Goal: Check status: Check status

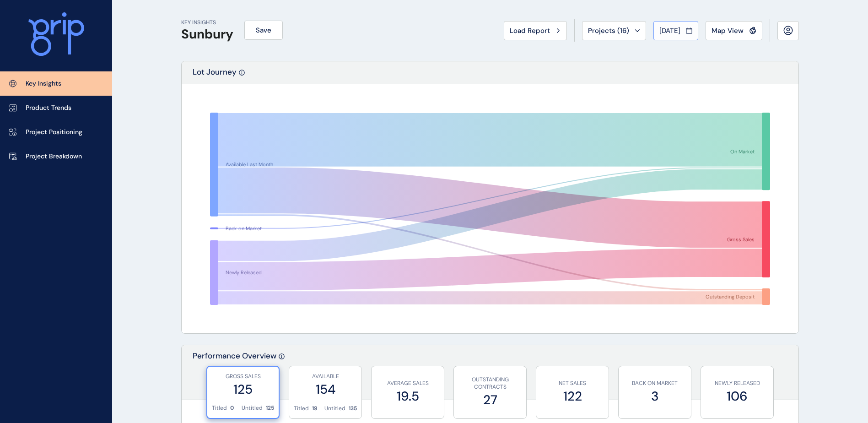
click at [665, 32] on span "[DATE]" at bounding box center [669, 30] width 21 height 9
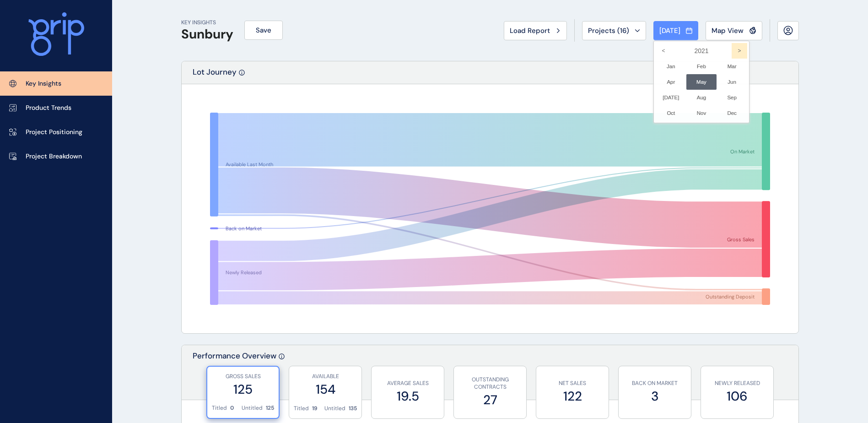
click at [738, 52] on icon ">" at bounding box center [740, 51] width 16 height 16
drag, startPoint x: 738, startPoint y: 52, endPoint x: 692, endPoint y: 94, distance: 62.5
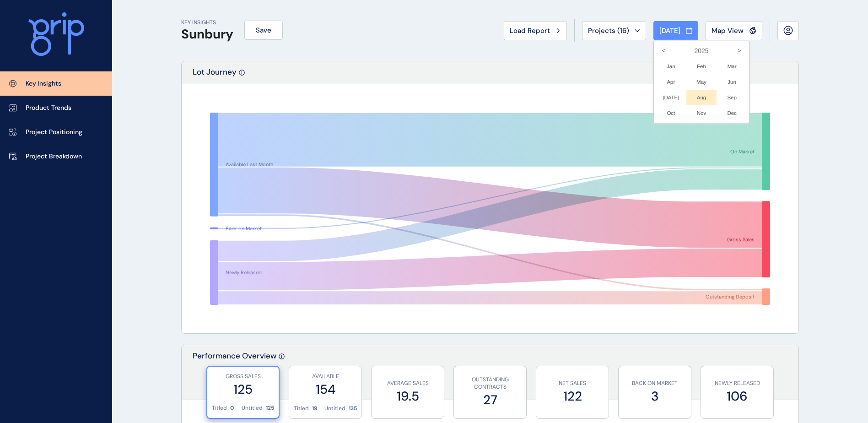
click at [703, 94] on li "Aug No report is available for this period. New months are usually published 5 …" at bounding box center [701, 98] width 31 height 16
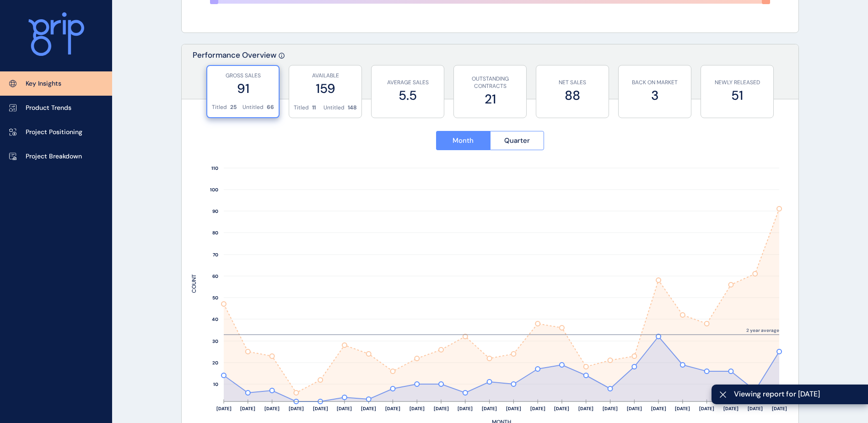
scroll to position [366, 0]
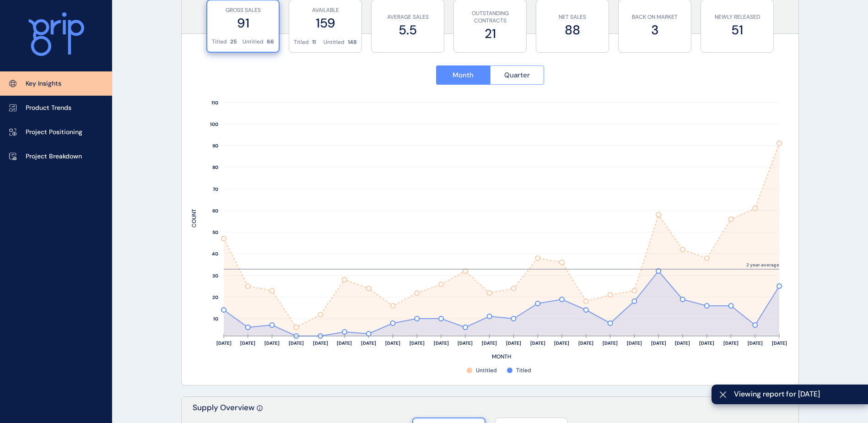
click at [529, 67] on button "Quarter" at bounding box center [517, 74] width 54 height 19
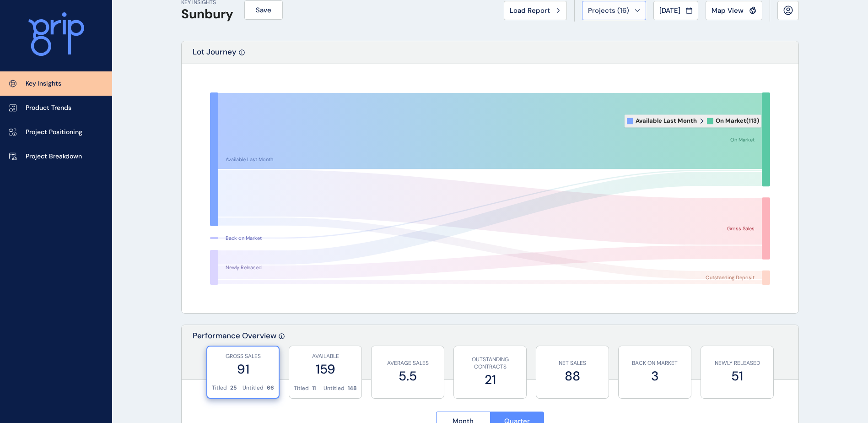
scroll to position [0, 0]
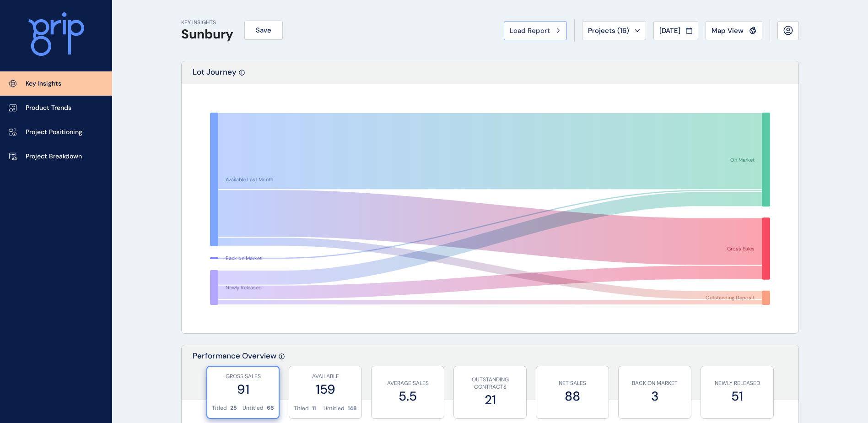
click at [534, 24] on button "Load Report" at bounding box center [535, 30] width 63 height 19
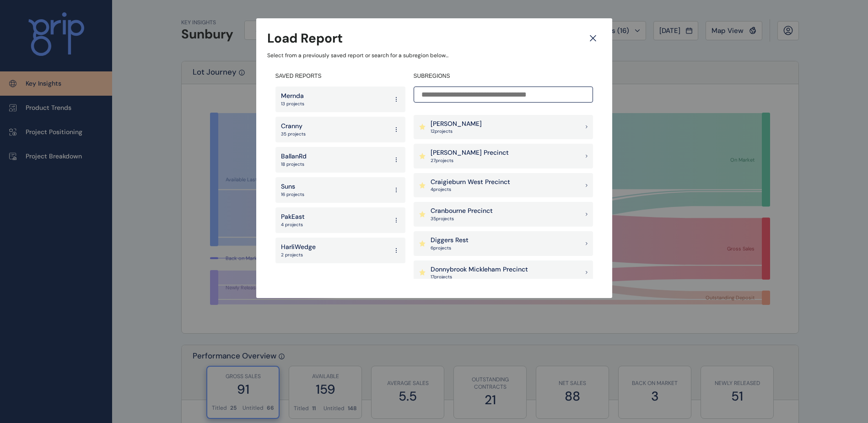
scroll to position [275, 0]
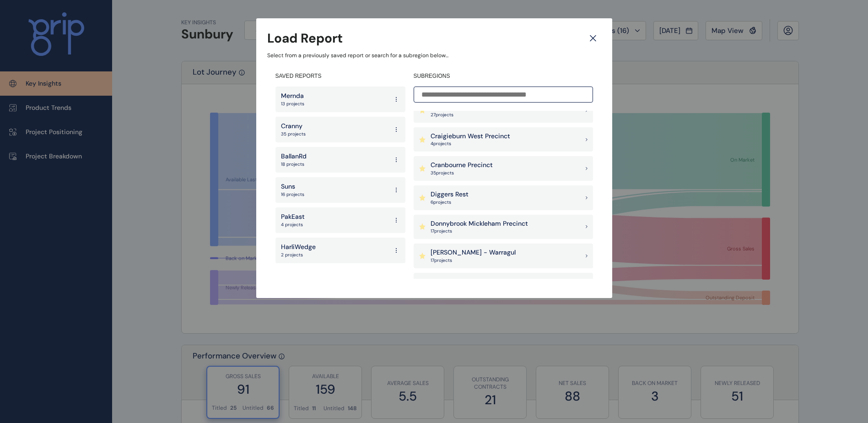
click at [480, 204] on div "Diggers Rest 6 project s" at bounding box center [503, 197] width 179 height 25
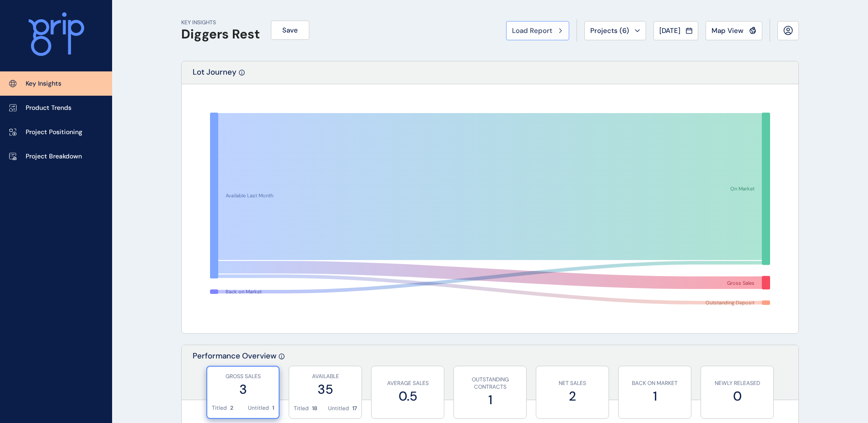
click at [511, 25] on button "Load Report" at bounding box center [537, 30] width 63 height 19
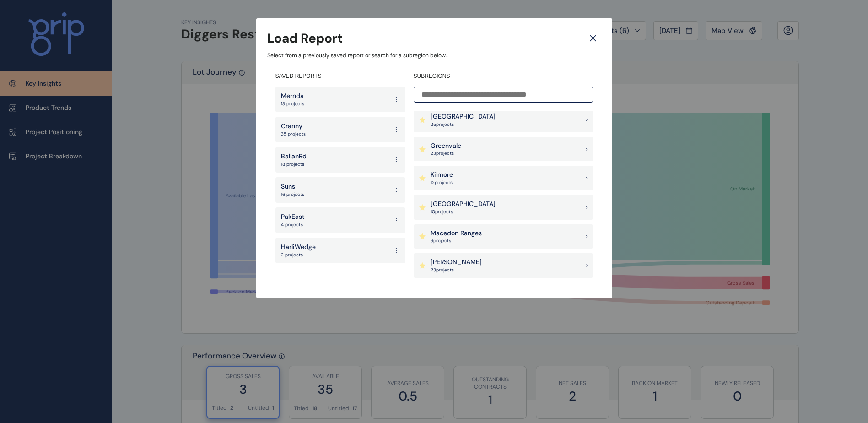
scroll to position [476, 0]
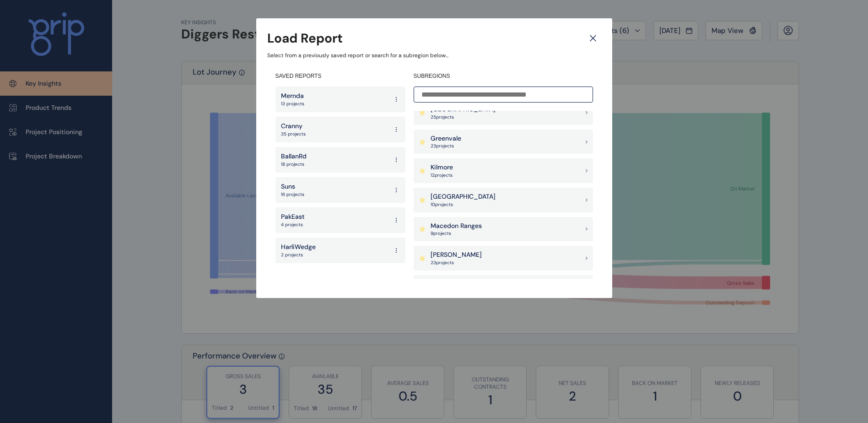
click at [480, 226] on p "Macedon Ranges" at bounding box center [456, 225] width 51 height 9
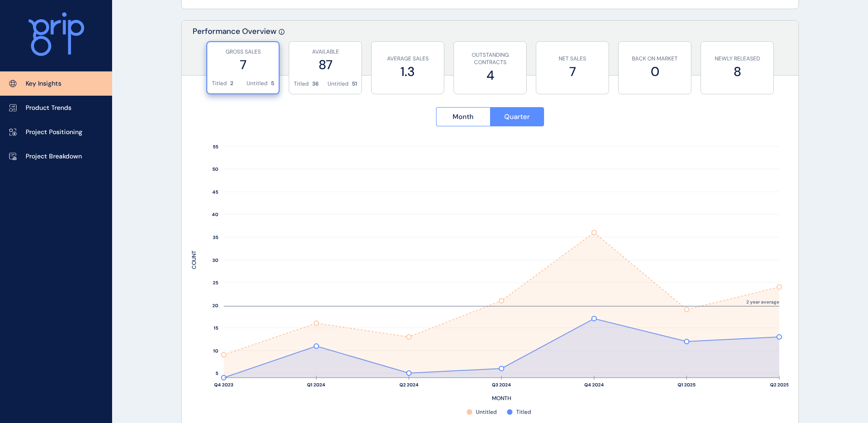
scroll to position [366, 0]
